Goal: Information Seeking & Learning: Learn about a topic

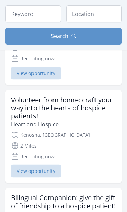
scroll to position [226, 0]
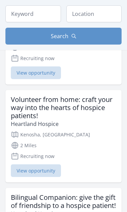
click at [72, 114] on h3 "Volunteer from home: craft your way into the hearts of hospice patients!" at bounding box center [63, 108] width 105 height 24
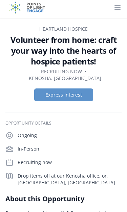
scroll to position [3, 0]
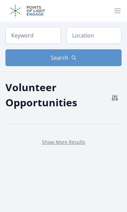
scroll to position [179, 0]
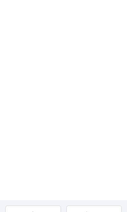
scroll to position [698, 0]
